Goal: Download file/media

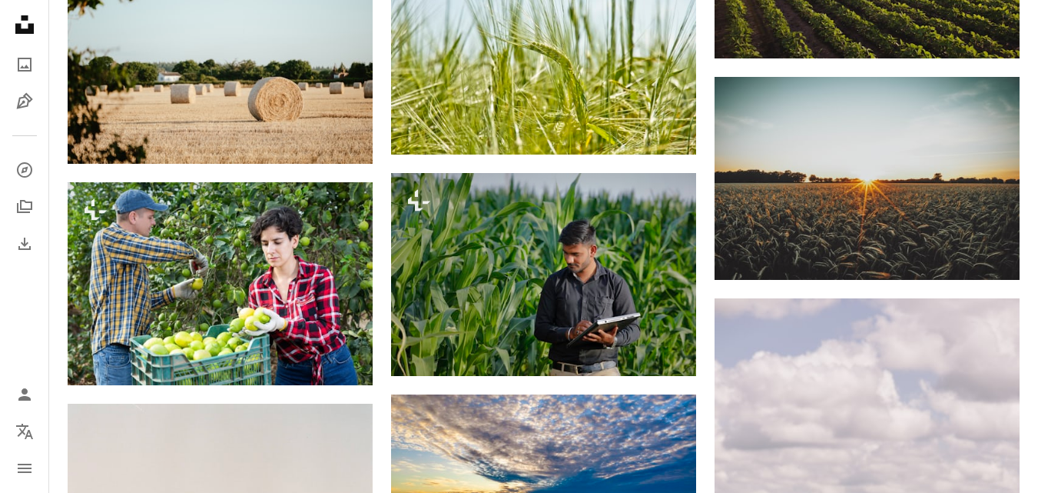
scroll to position [36736, 0]
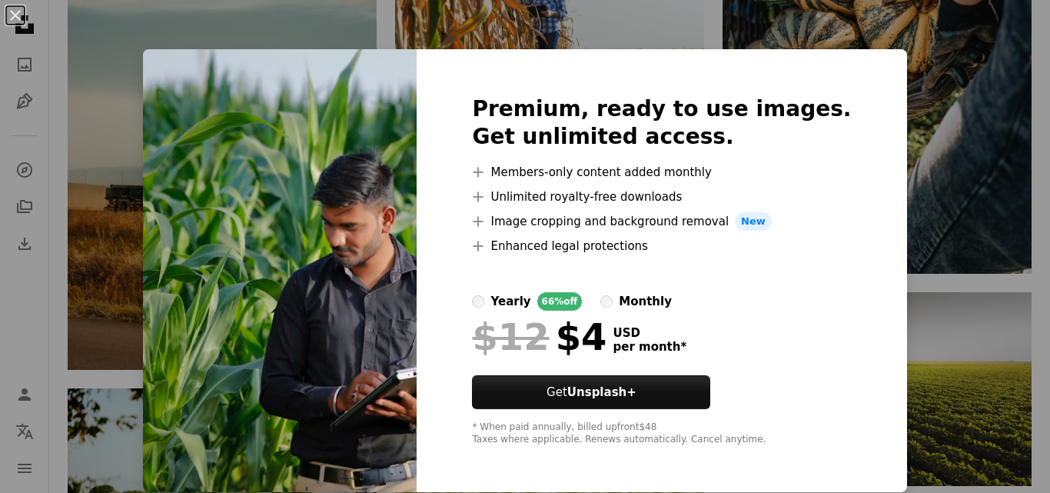
click at [893, 251] on div "An X shape Premium, ready to use images. Get unlimited access. A plus sign Memb…" at bounding box center [525, 246] width 1050 height 493
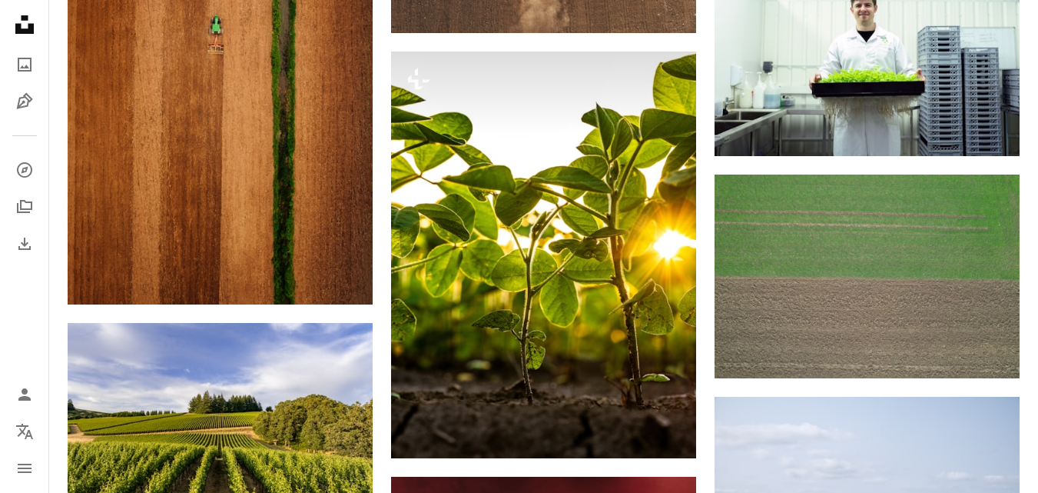
scroll to position [26131, 0]
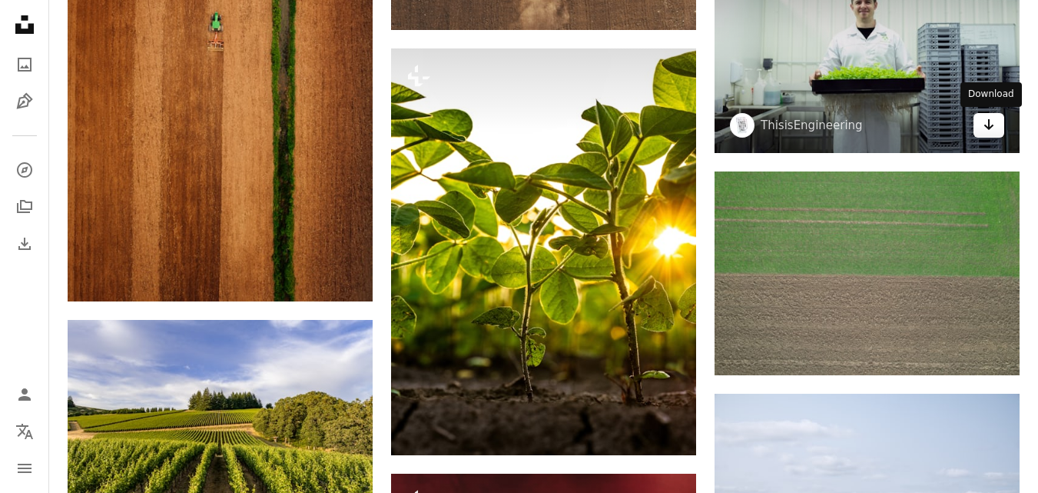
click at [994, 127] on icon "Arrow pointing down" at bounding box center [989, 124] width 12 height 18
